Goal: Task Accomplishment & Management: Manage account settings

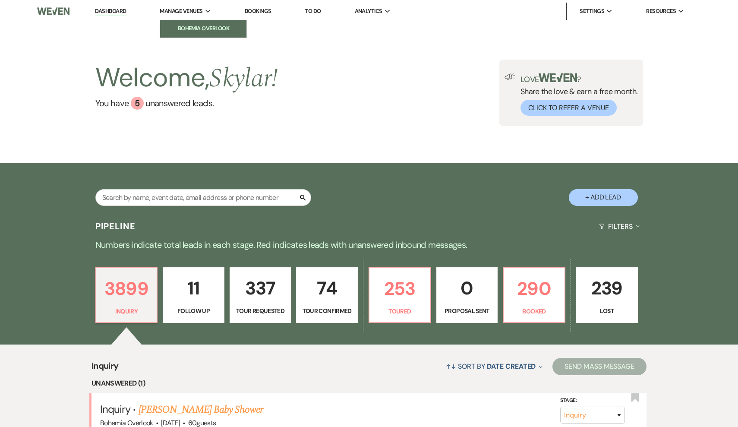
click at [176, 36] on link "Bohemia Overlook" at bounding box center [203, 28] width 86 height 17
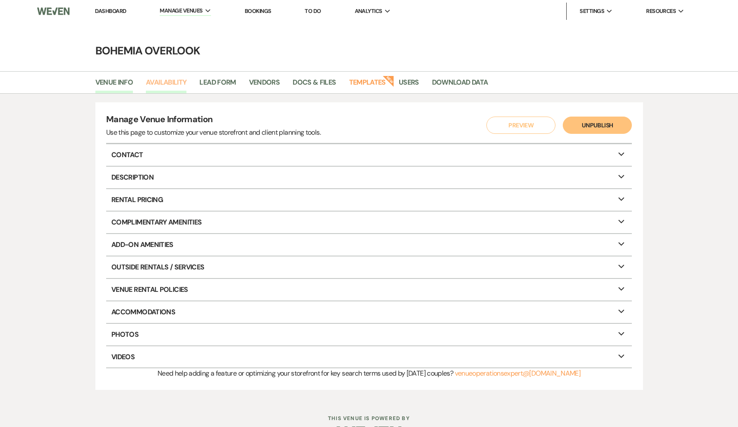
click at [178, 87] on link "Availability" at bounding box center [166, 85] width 41 height 16
select select "3"
select select "2026"
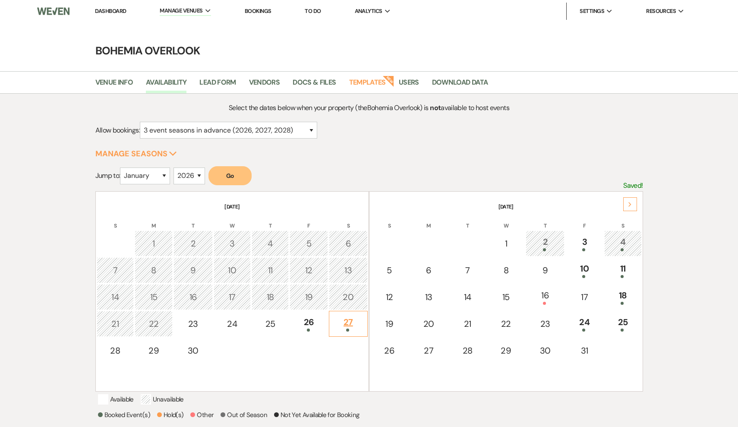
click at [356, 324] on div "27" at bounding box center [347, 323] width 29 height 16
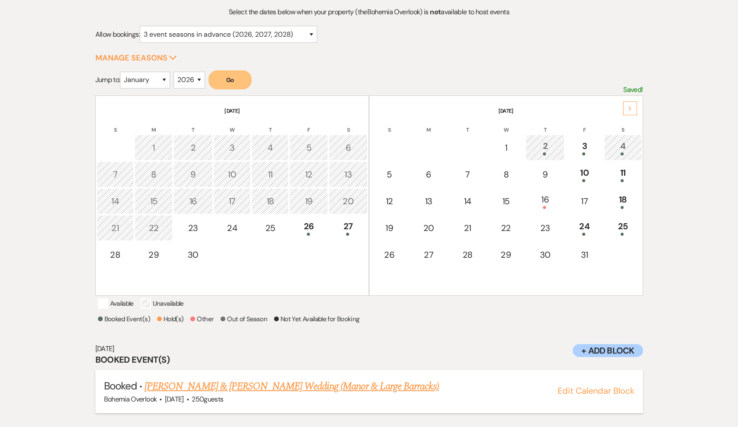
scroll to position [110, 0]
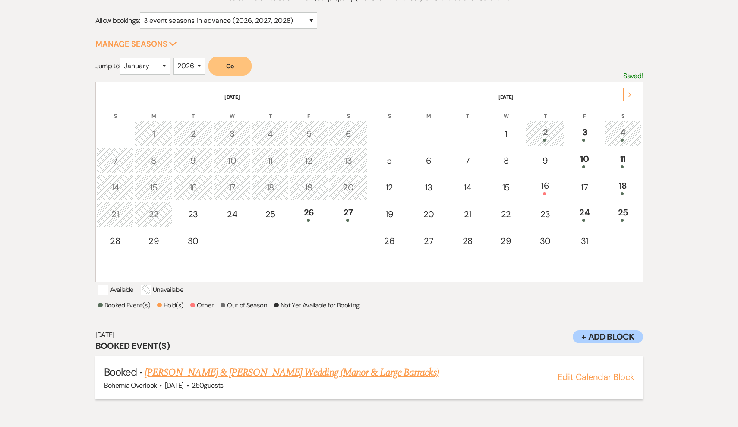
click at [373, 380] on link "[PERSON_NAME] & [PERSON_NAME] Wedding (Manor & Large Barracks)" at bounding box center [292, 373] width 294 height 16
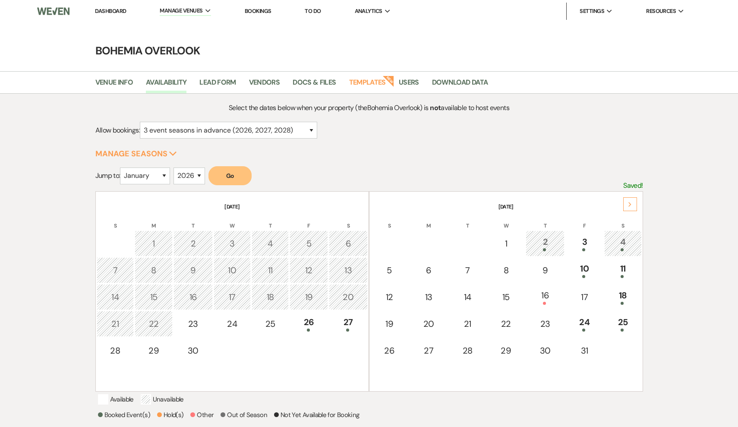
scroll to position [0, 0]
click at [102, 13] on link "Dashboard" at bounding box center [110, 10] width 31 height 7
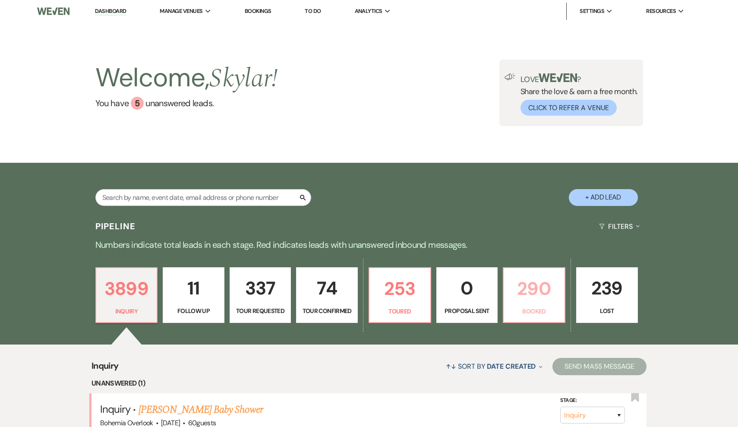
click at [542, 303] on link "290 Booked" at bounding box center [534, 295] width 63 height 56
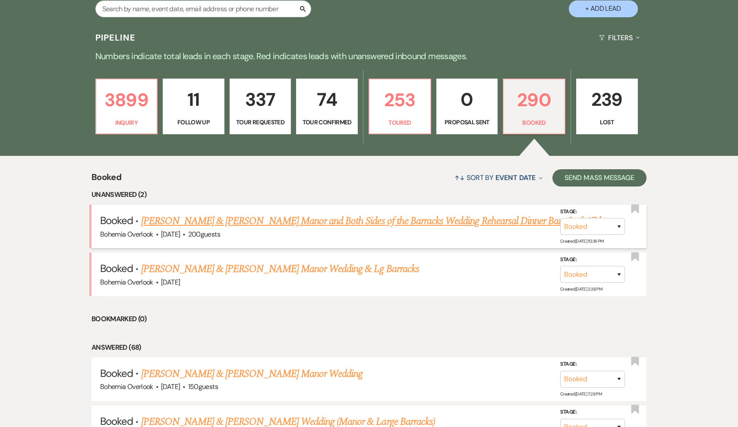
scroll to position [203, 0]
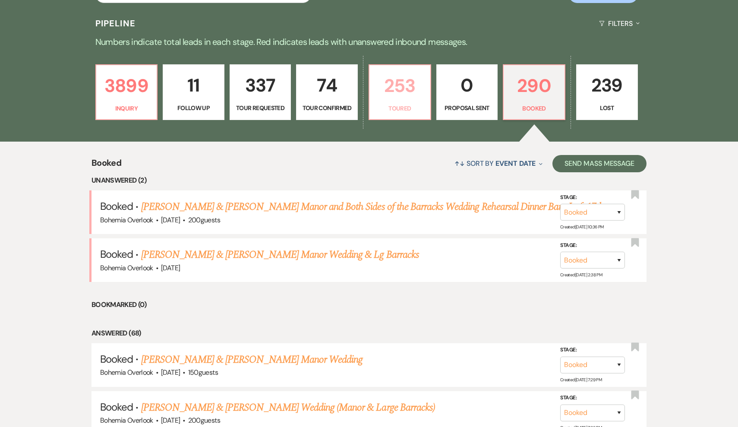
click at [395, 93] on p "253" at bounding box center [399, 85] width 50 height 29
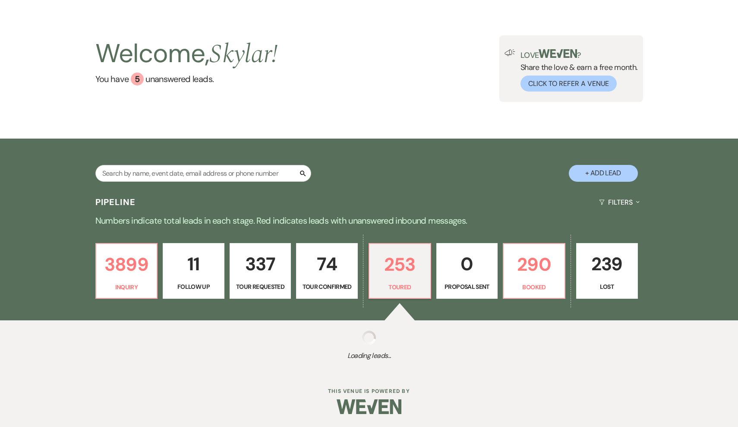
scroll to position [24, 0]
select select "5"
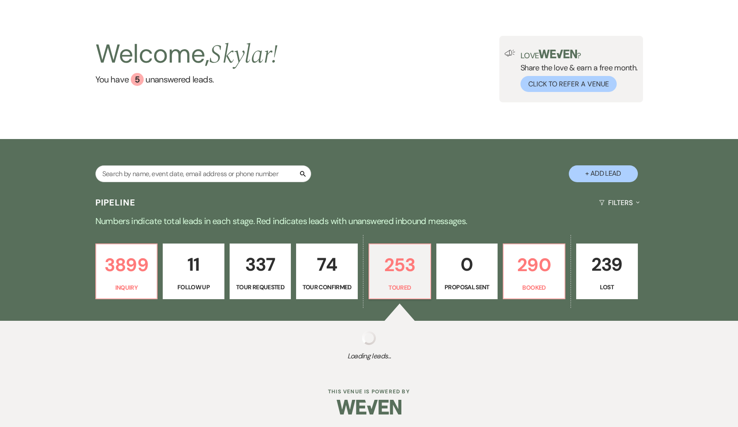
select select "5"
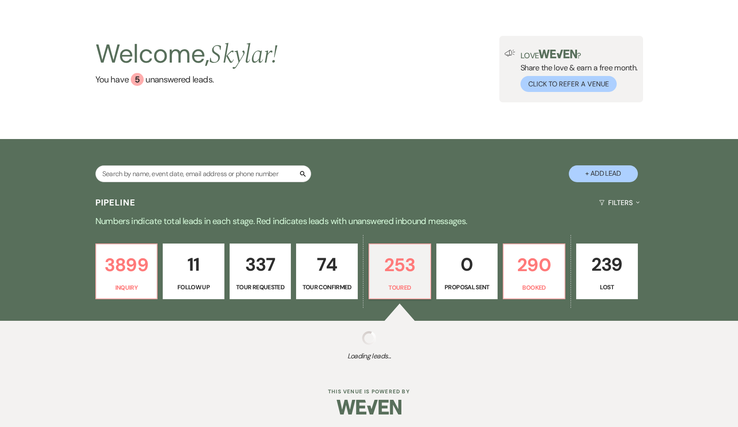
select select "5"
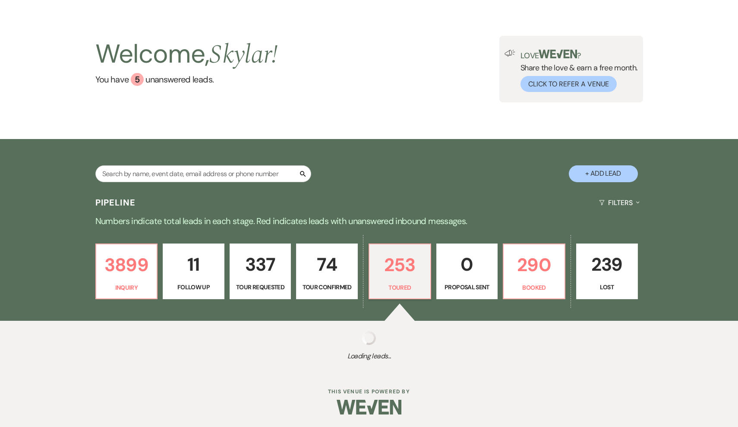
select select "5"
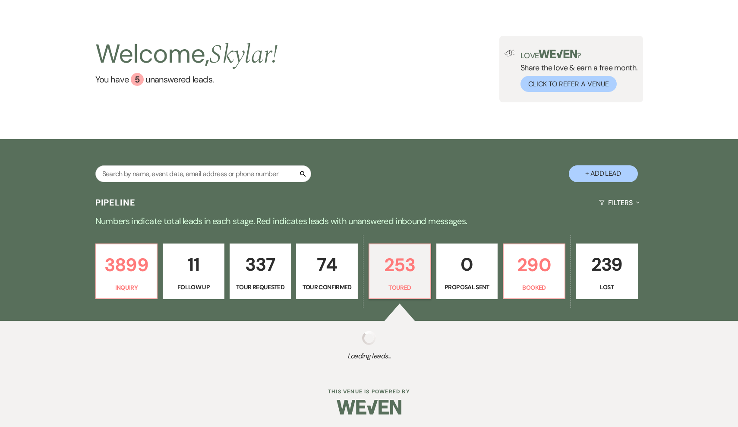
select select "5"
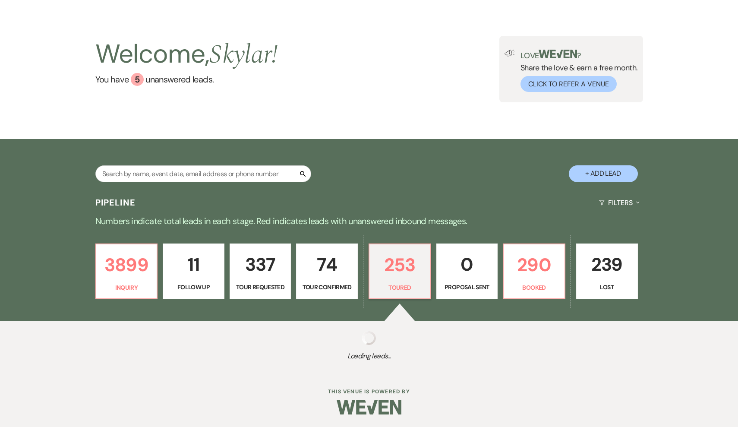
select select "5"
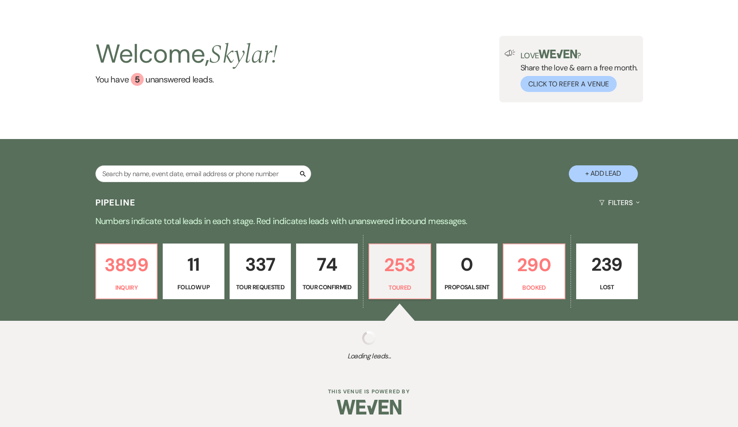
select select "5"
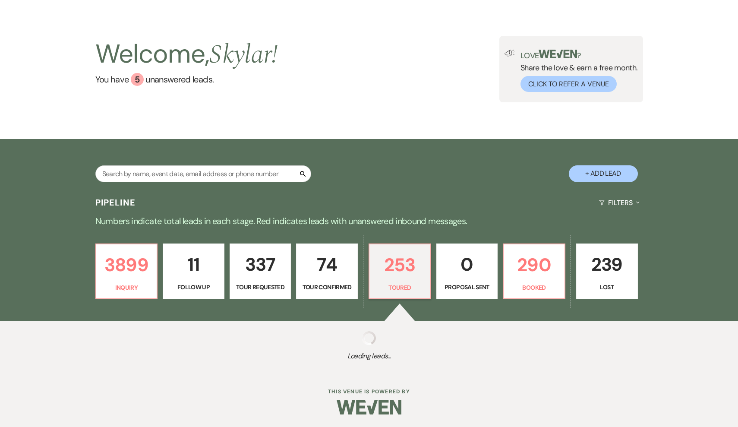
select select "5"
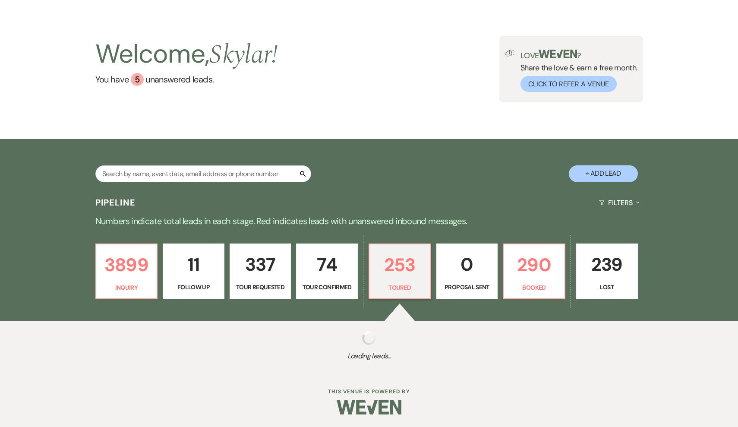
select select "5"
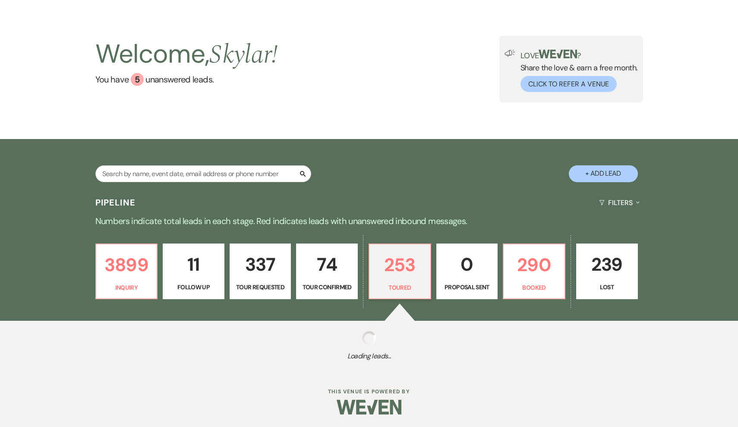
select select "5"
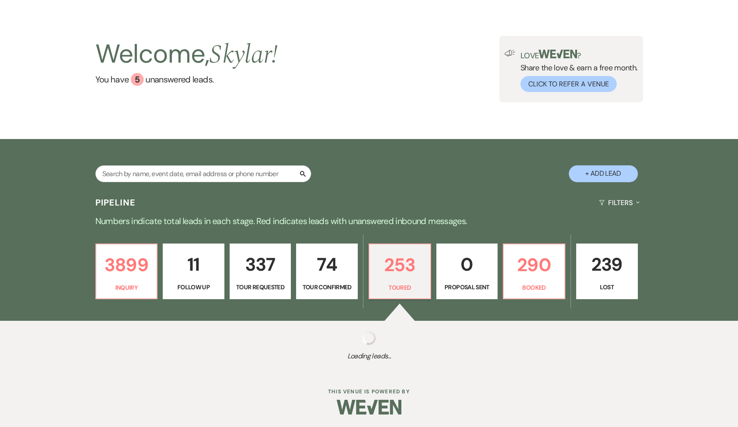
select select "5"
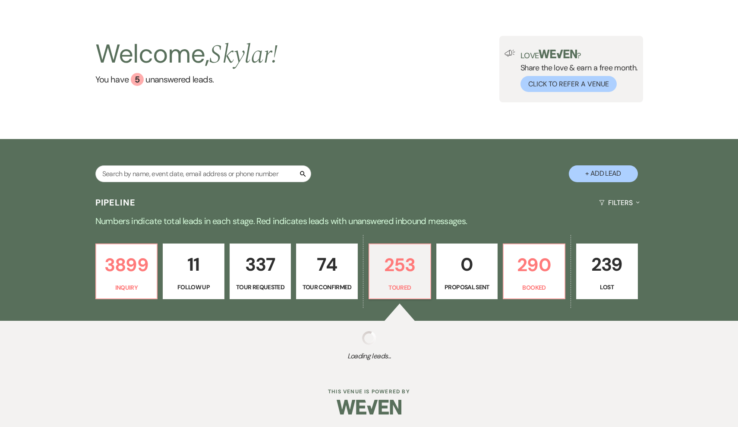
select select "5"
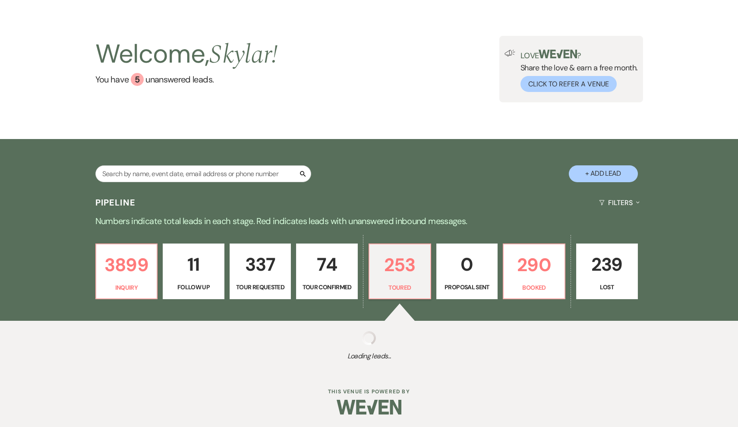
select select "5"
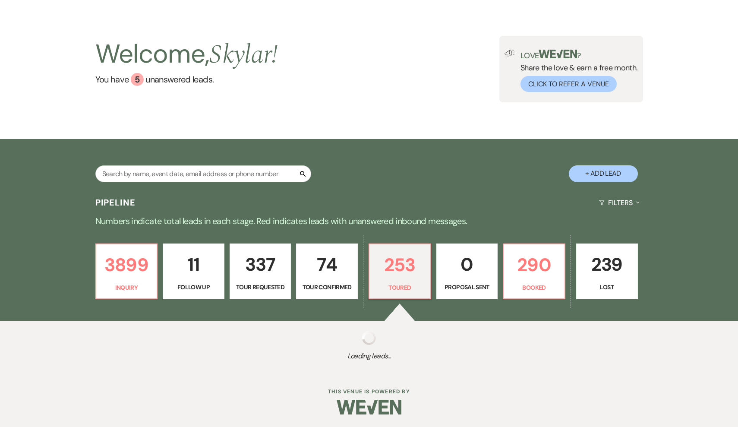
select select "5"
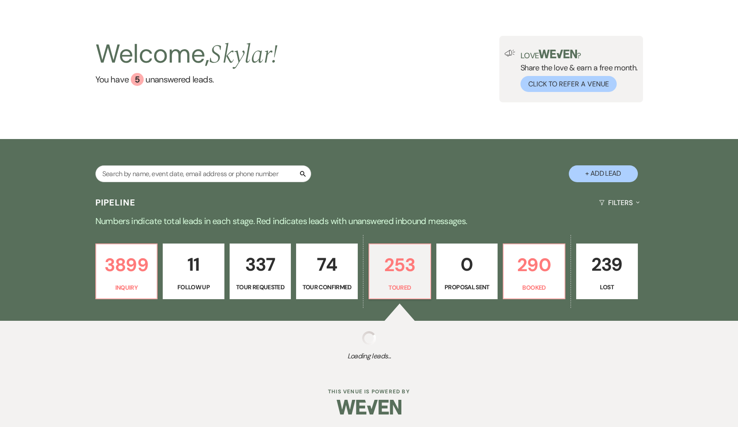
select select "5"
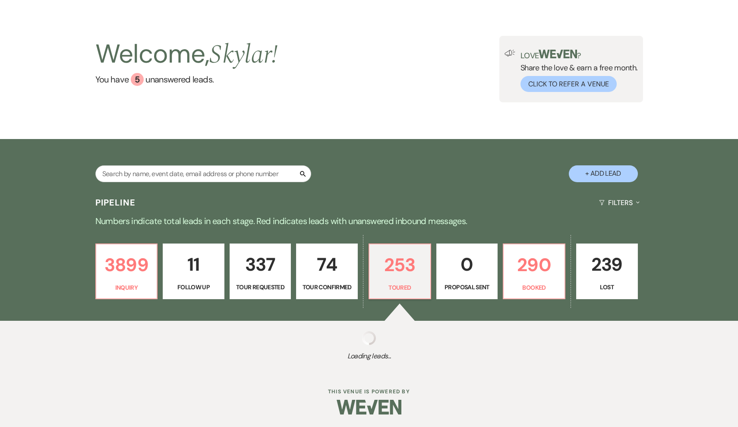
select select "5"
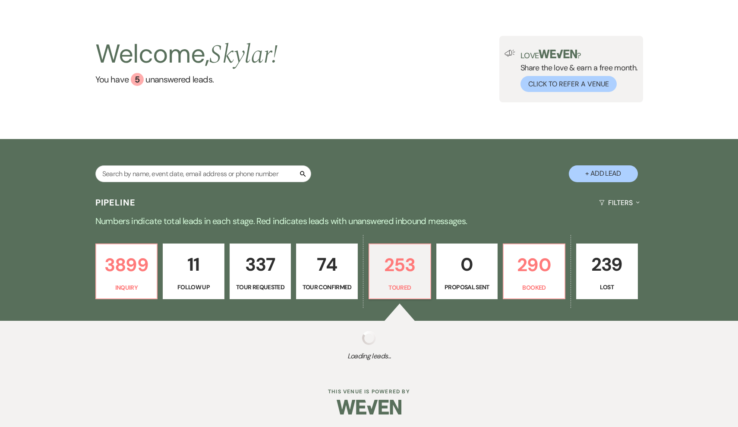
select select "5"
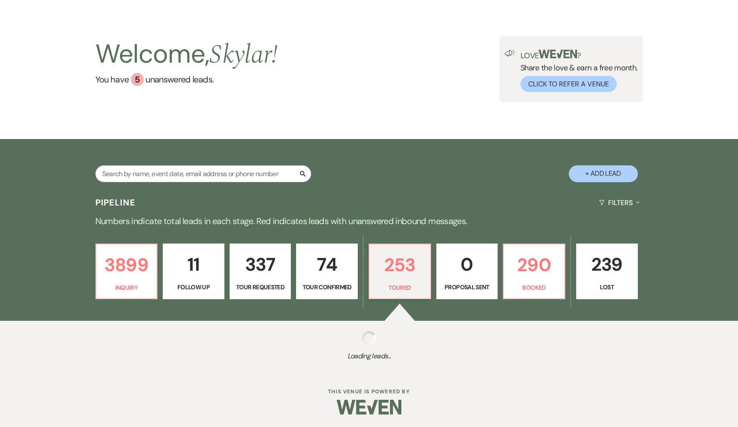
select select "5"
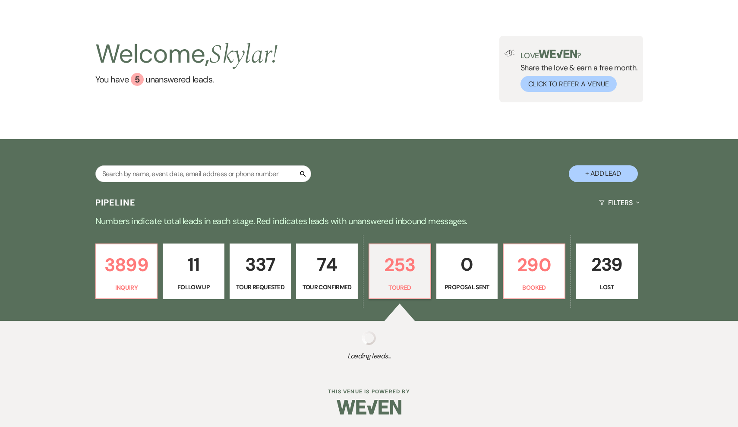
select select "5"
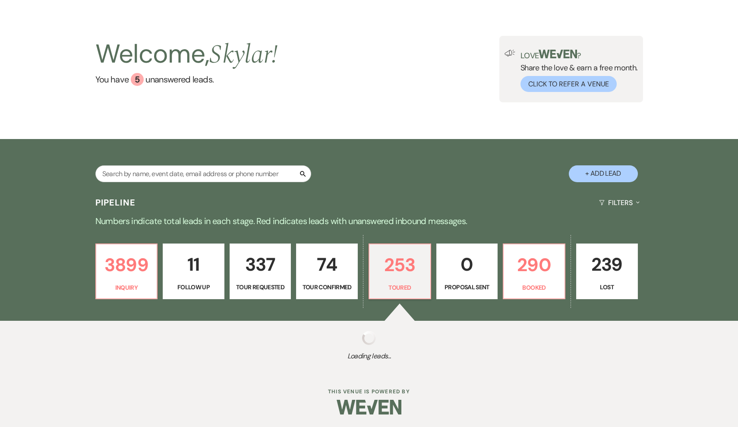
select select "5"
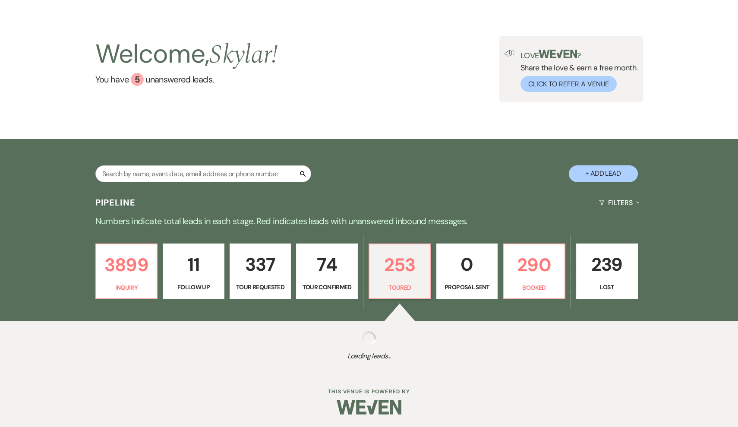
select select "5"
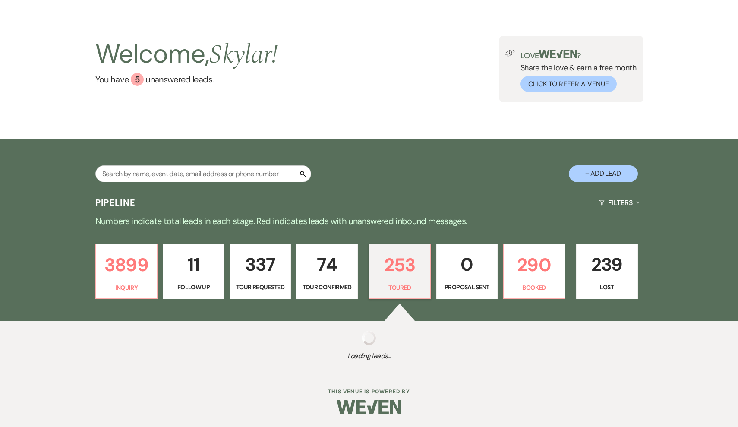
select select "5"
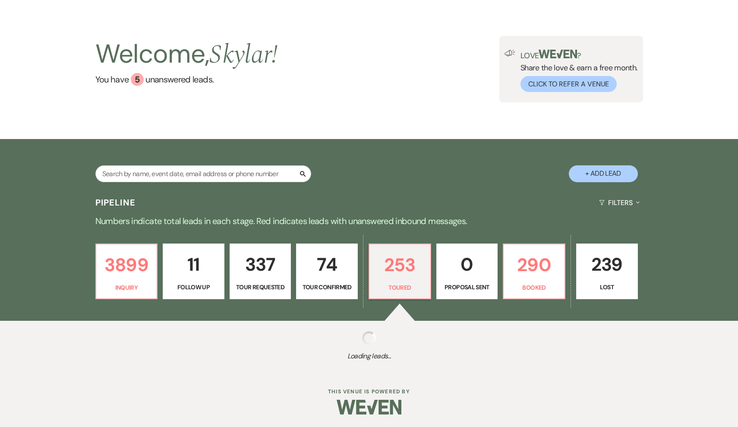
select select "5"
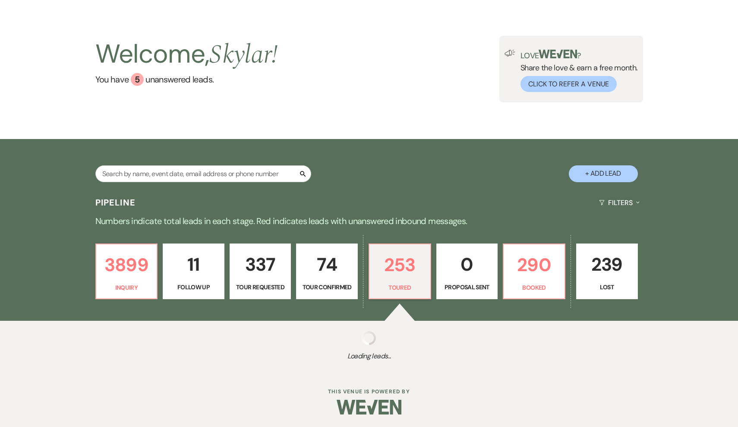
select select "5"
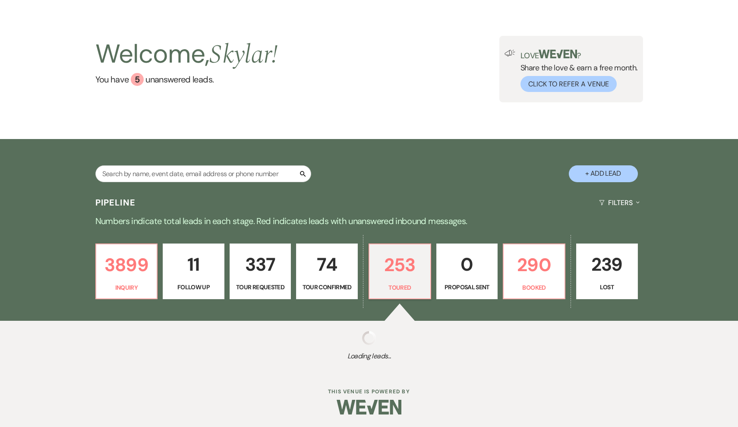
select select "5"
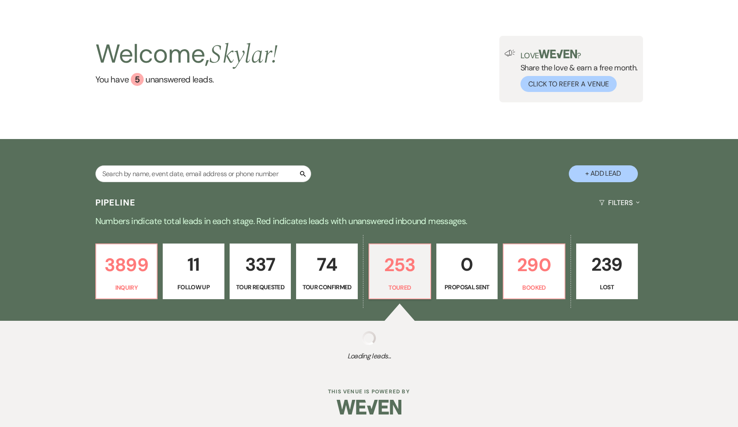
select select "5"
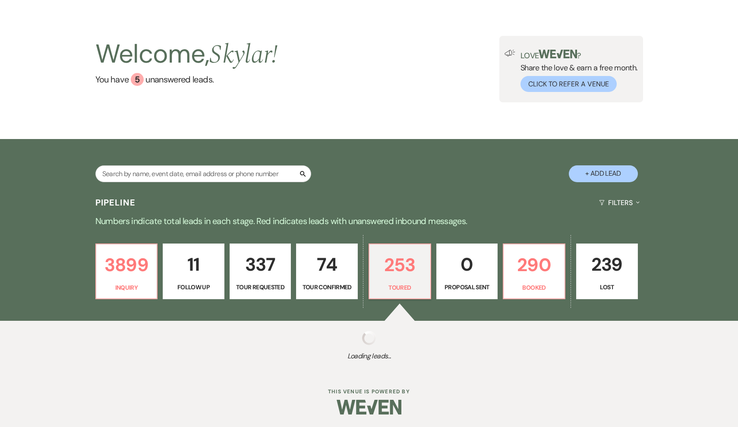
select select "5"
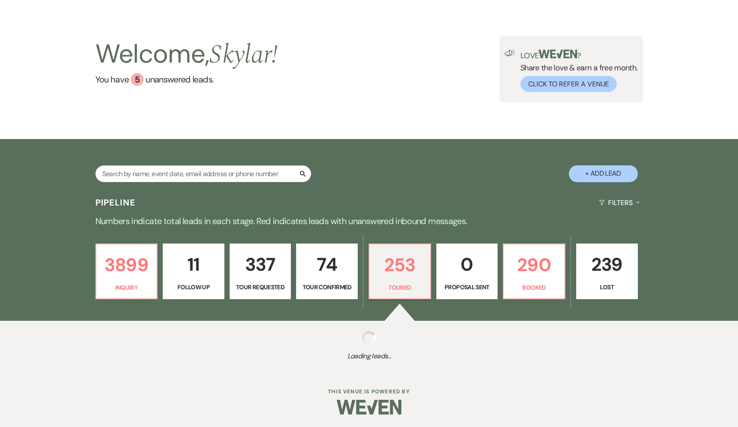
select select "5"
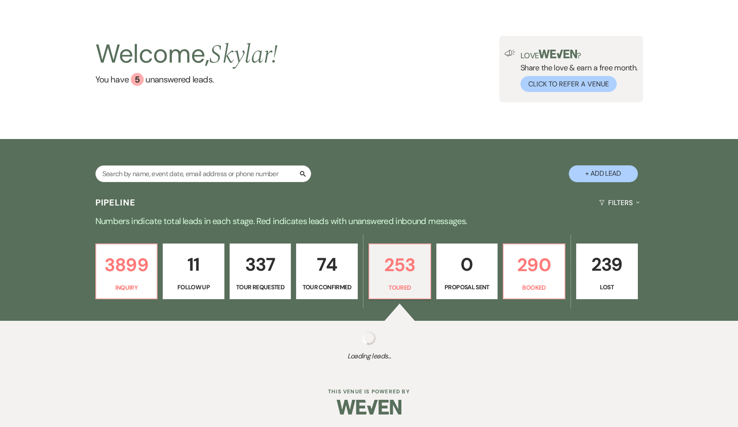
select select "5"
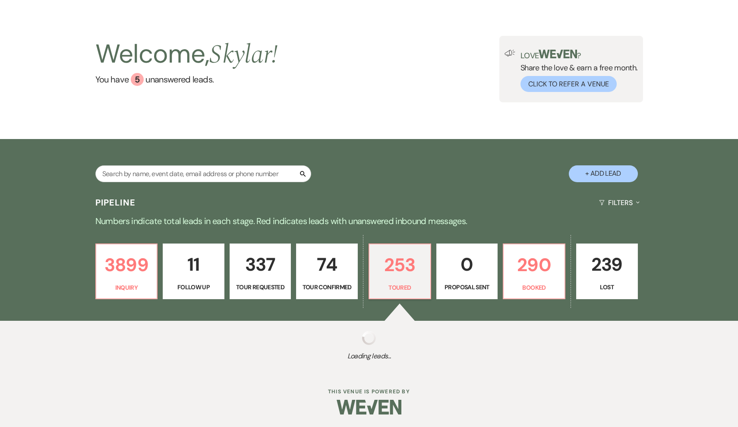
select select "5"
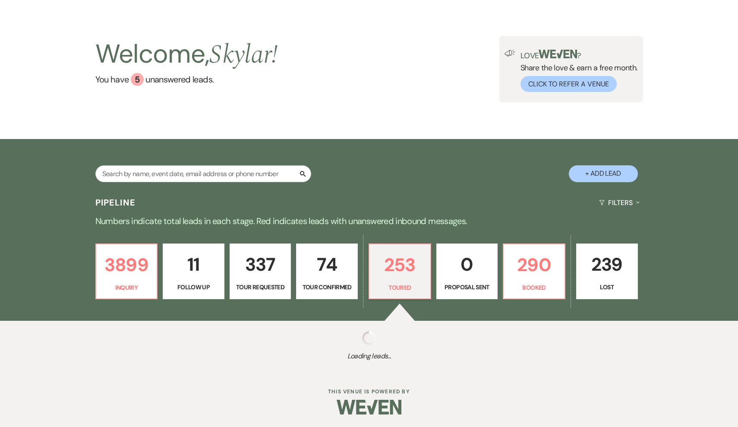
select select "5"
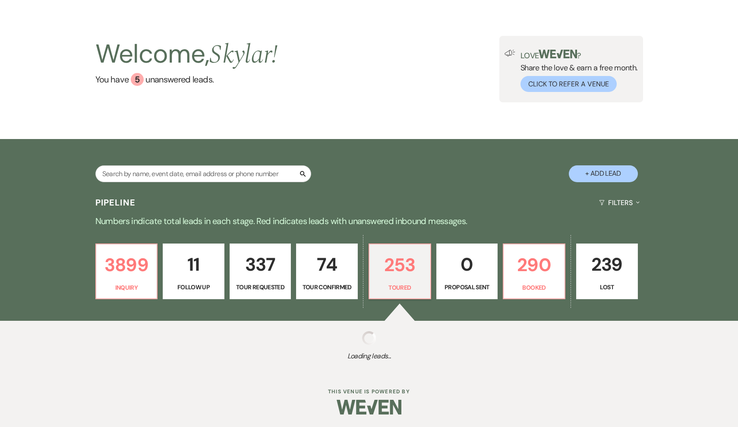
select select "5"
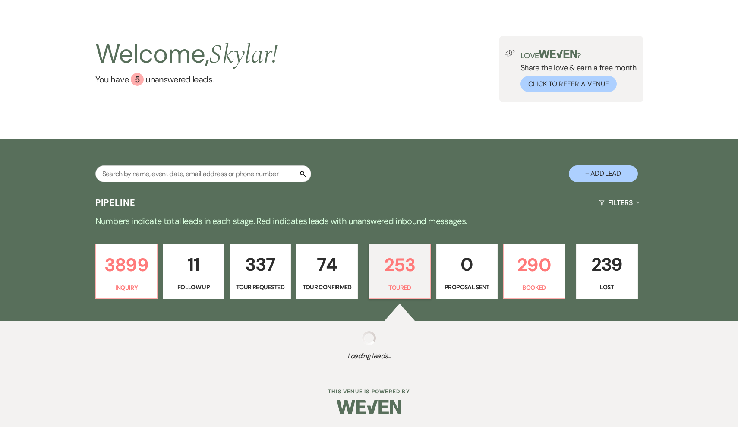
select select "5"
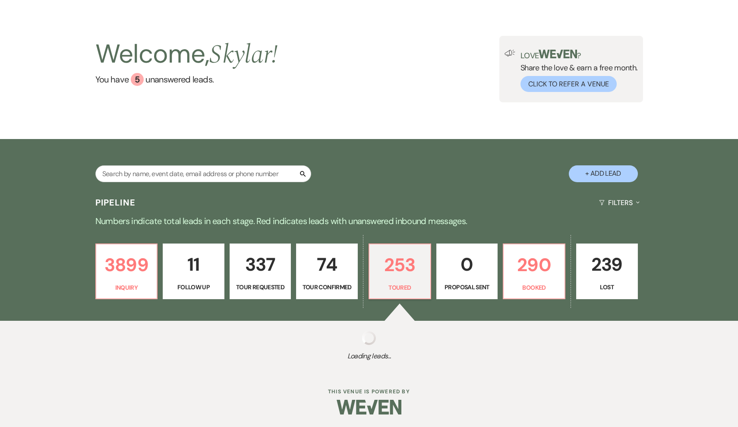
select select "5"
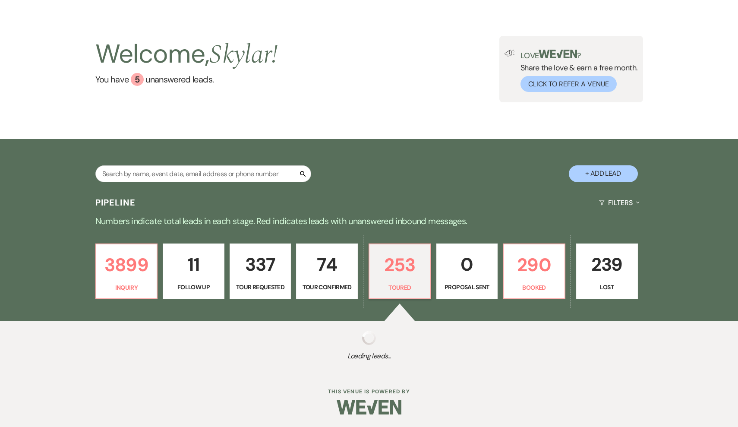
select select "5"
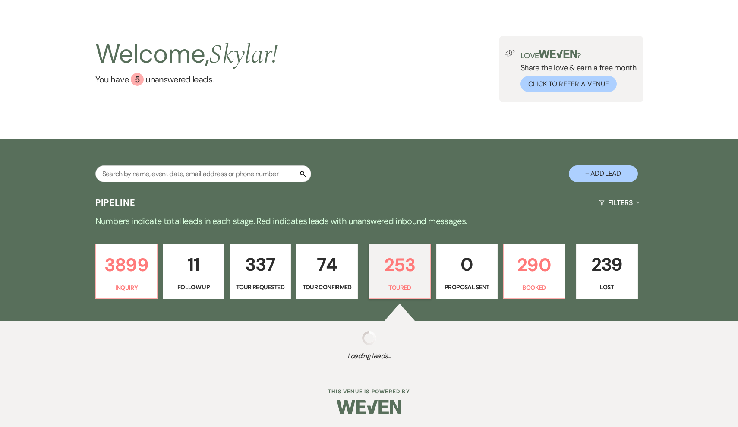
select select "5"
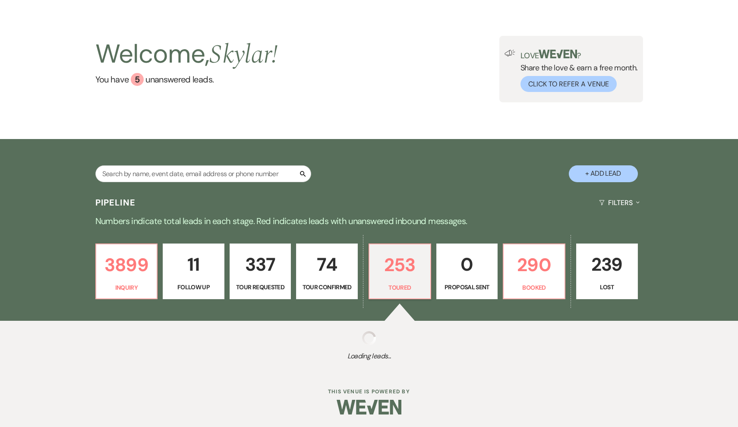
select select "5"
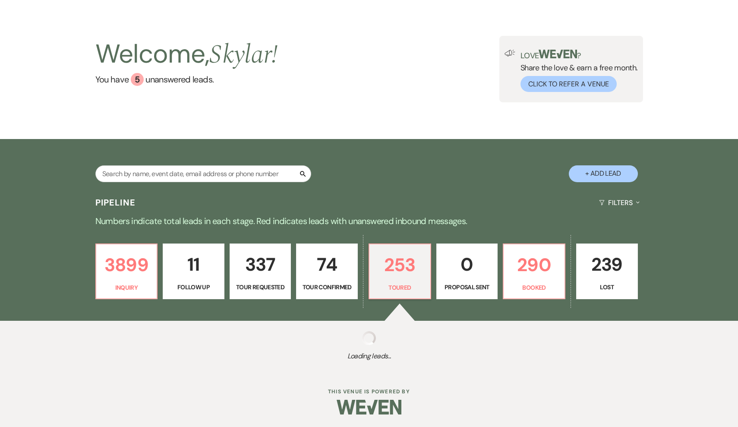
select select "5"
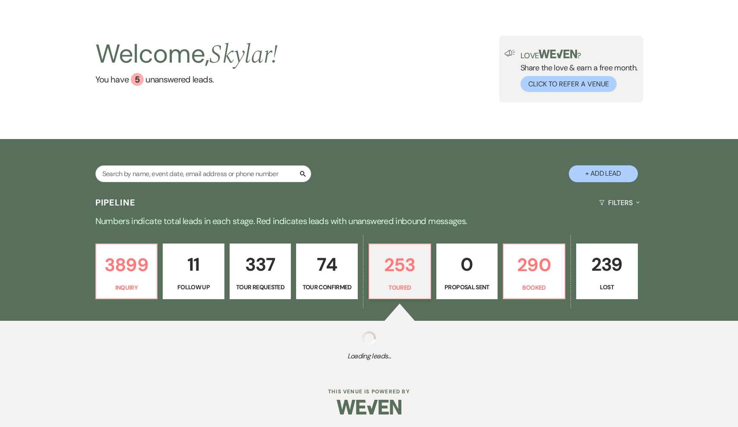
select select "5"
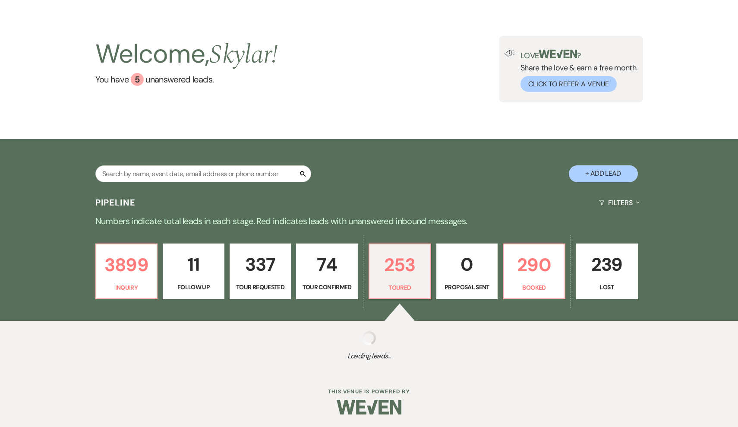
select select "5"
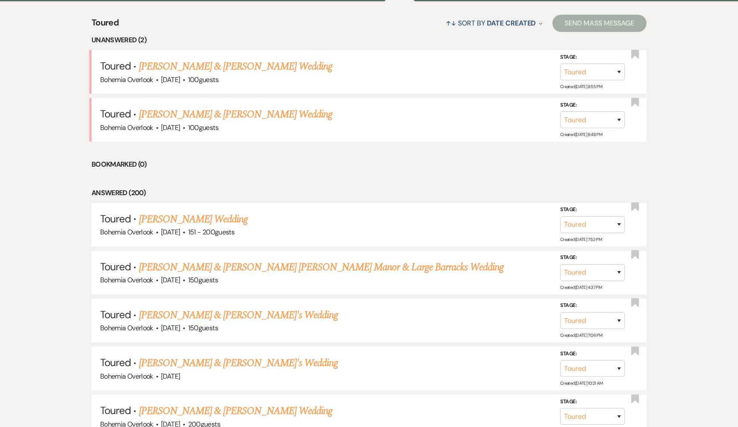
scroll to position [355, 0]
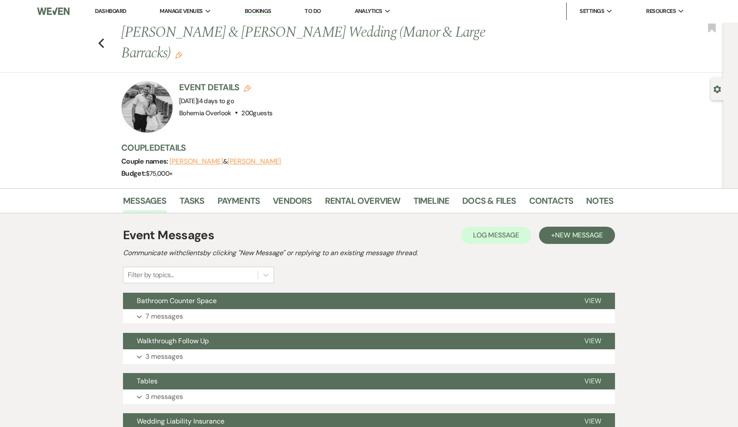
click at [311, 201] on li "Vendors" at bounding box center [299, 202] width 52 height 21
click at [306, 201] on link "Vendors" at bounding box center [292, 203] width 39 height 19
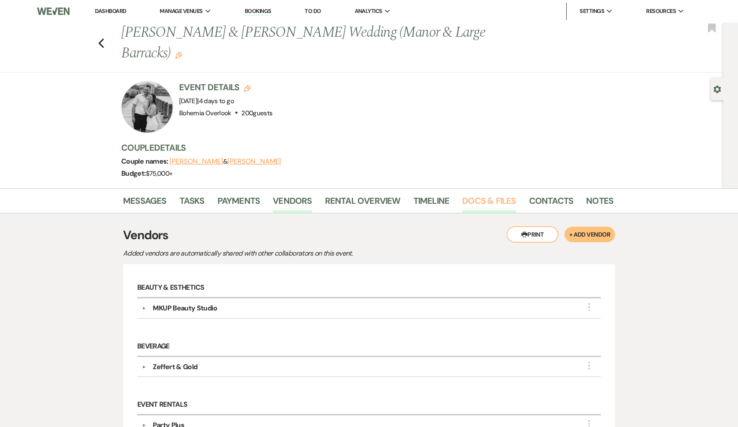
click at [506, 201] on link "Docs & Files" at bounding box center [488, 203] width 53 height 19
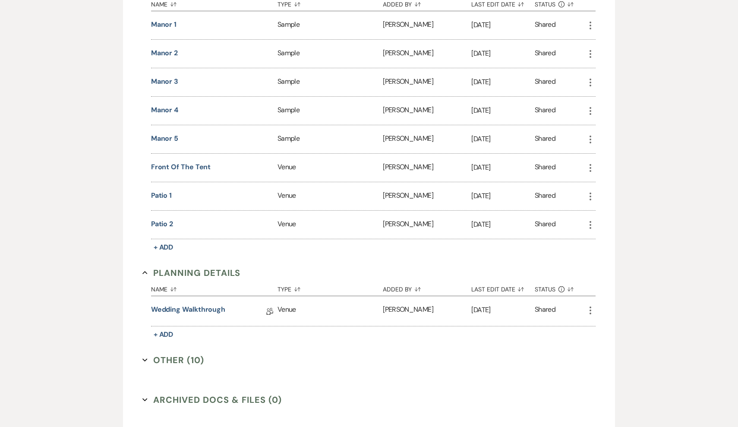
scroll to position [819, 0]
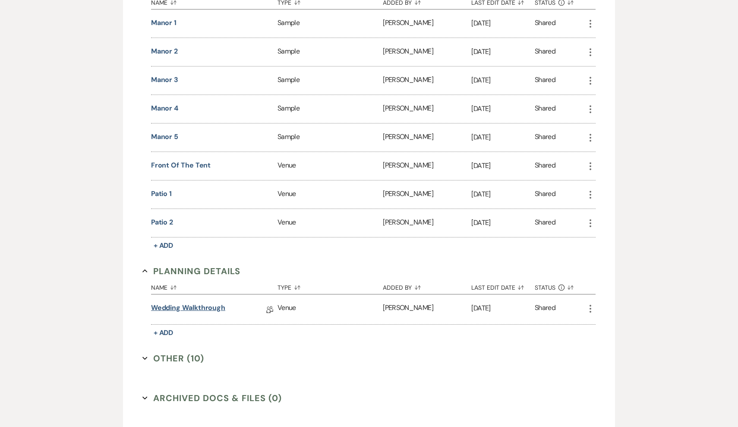
click at [211, 311] on link "Wedding Walkthrough" at bounding box center [188, 308] width 74 height 13
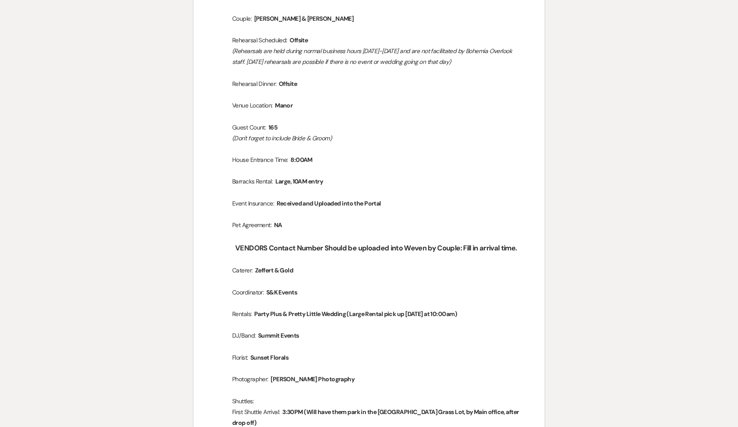
scroll to position [213, 0]
